Goal: Task Accomplishment & Management: Use online tool/utility

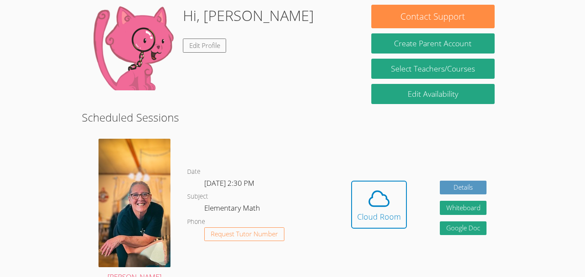
scroll to position [188, 0]
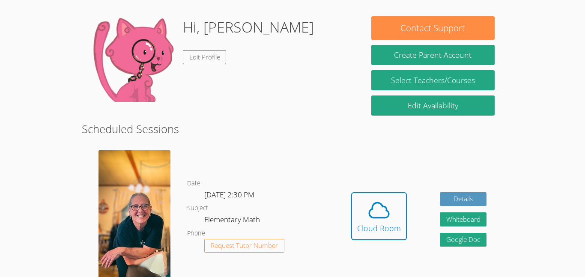
scroll to position [124, 0]
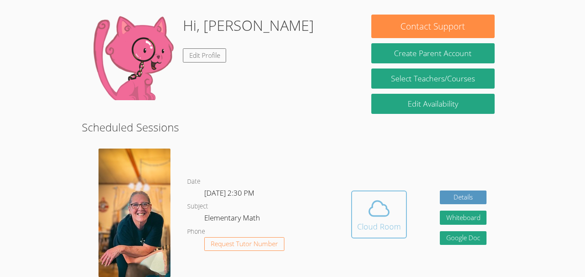
click at [368, 213] on icon at bounding box center [379, 209] width 24 height 24
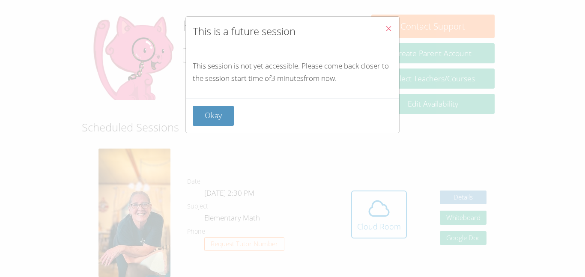
click at [403, 27] on div "This is a future session This session is not yet accessible. Please come back c…" at bounding box center [292, 138] width 585 height 277
click at [393, 30] on button "Close" at bounding box center [388, 30] width 21 height 26
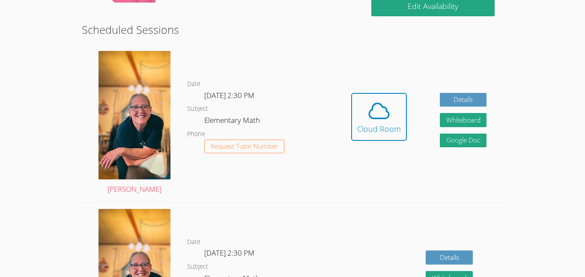
scroll to position [224, 0]
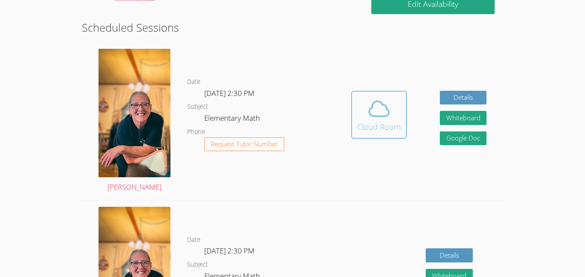
click at [391, 105] on span at bounding box center [379, 109] width 44 height 24
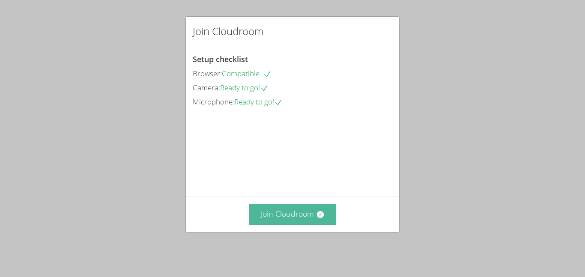
click at [300, 221] on button "Join Cloudroom" at bounding box center [293, 214] width 88 height 21
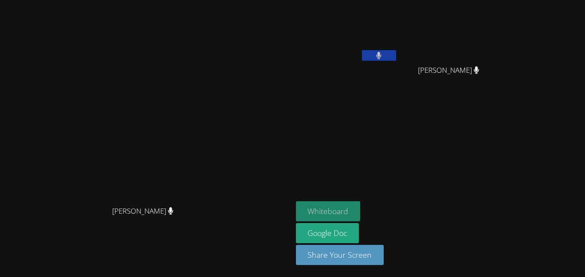
click at [361, 212] on button "Whiteboard" at bounding box center [328, 211] width 65 height 20
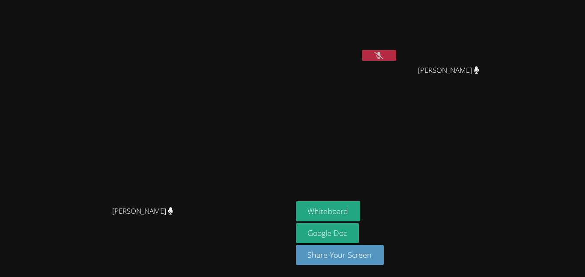
click at [396, 54] on button at bounding box center [379, 55] width 34 height 11
click at [396, 60] on div at bounding box center [379, 56] width 34 height 13
click at [383, 58] on icon at bounding box center [378, 55] width 9 height 7
click at [396, 54] on button at bounding box center [379, 55] width 34 height 11
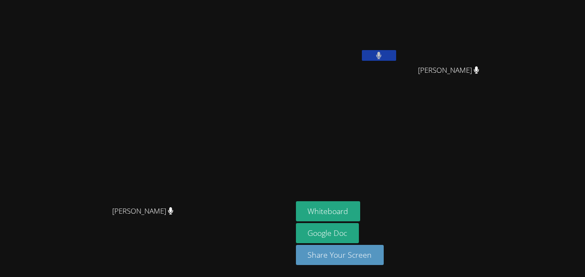
click at [396, 54] on button at bounding box center [379, 55] width 34 height 11
click at [396, 58] on button at bounding box center [379, 55] width 34 height 11
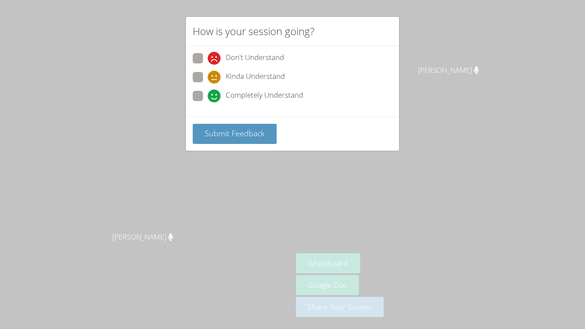
click at [208, 102] on span at bounding box center [208, 102] width 0 height 0
click at [208, 95] on input "Completely Understand" at bounding box center [211, 94] width 7 height 7
radio input "true"
click at [221, 134] on span "Submit Feedback" at bounding box center [235, 133] width 60 height 10
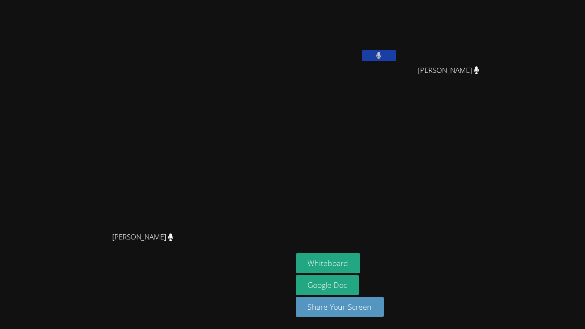
click at [210, 117] on video at bounding box center [146, 147] width 128 height 161
